Goal: Information Seeking & Learning: Check status

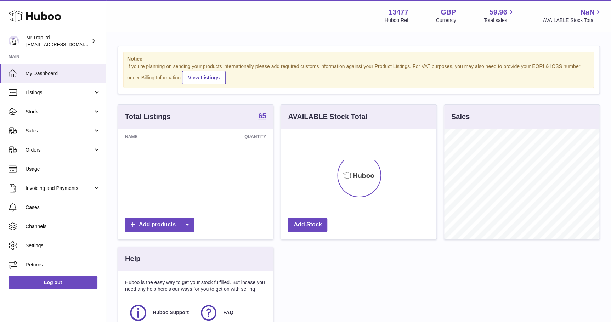
scroll to position [110, 155]
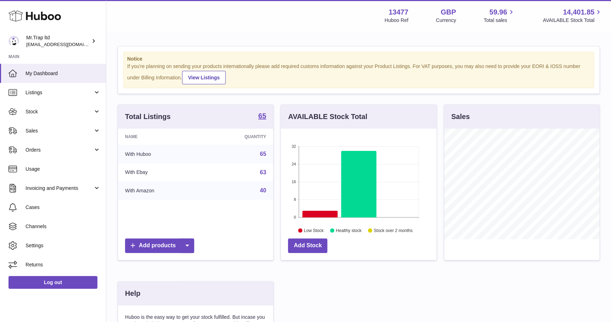
click at [60, 132] on span "Sales" at bounding box center [60, 131] width 68 height 7
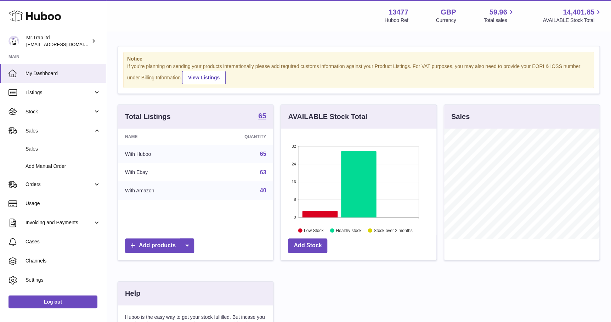
click at [61, 145] on link "Sales" at bounding box center [53, 148] width 106 height 17
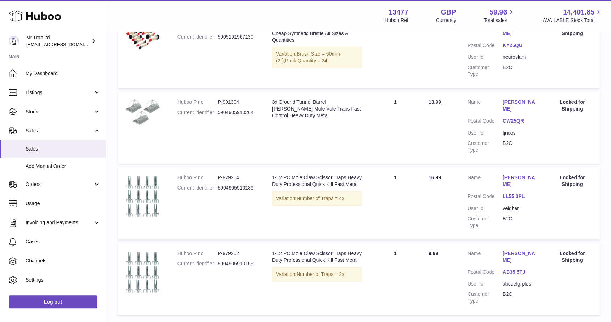
scroll to position [241, 0]
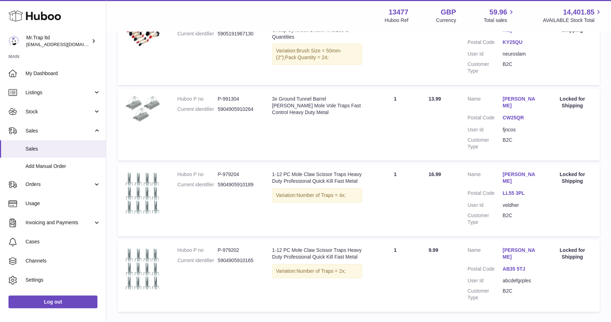
click at [57, 146] on span "Sales" at bounding box center [63, 149] width 75 height 7
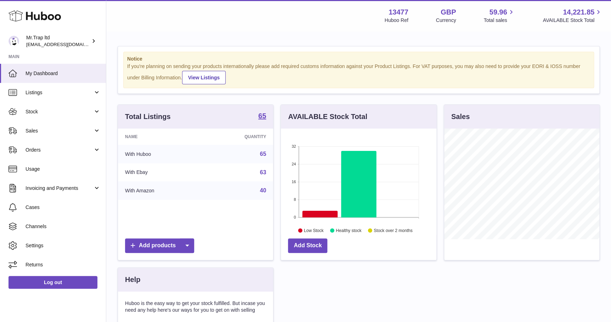
scroll to position [110, 155]
click at [24, 135] on link "Sales" at bounding box center [53, 130] width 106 height 19
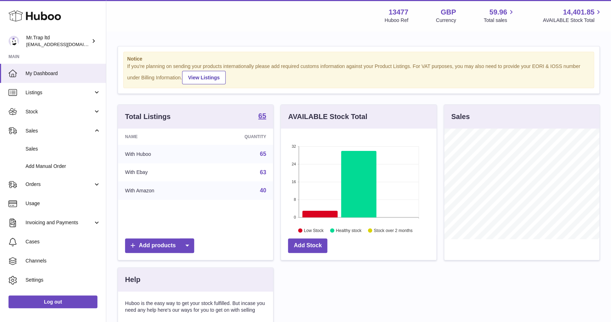
click at [38, 146] on span "Sales" at bounding box center [63, 149] width 75 height 7
